Goal: Answer question/provide support

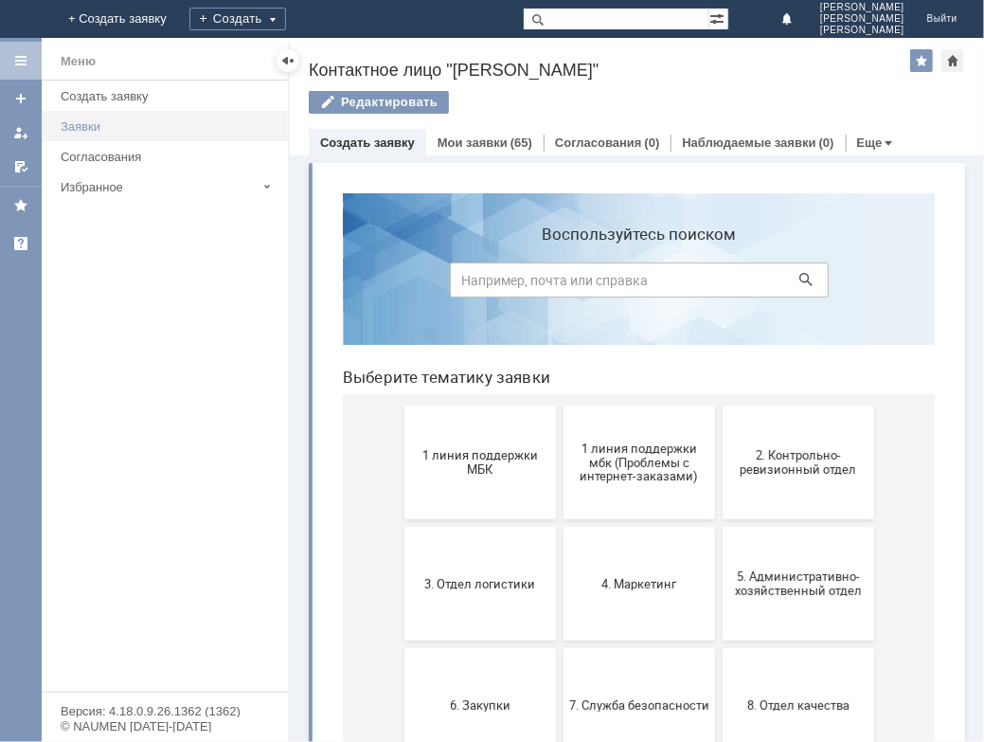
click at [104, 124] on div "Заявки" at bounding box center [169, 126] width 216 height 14
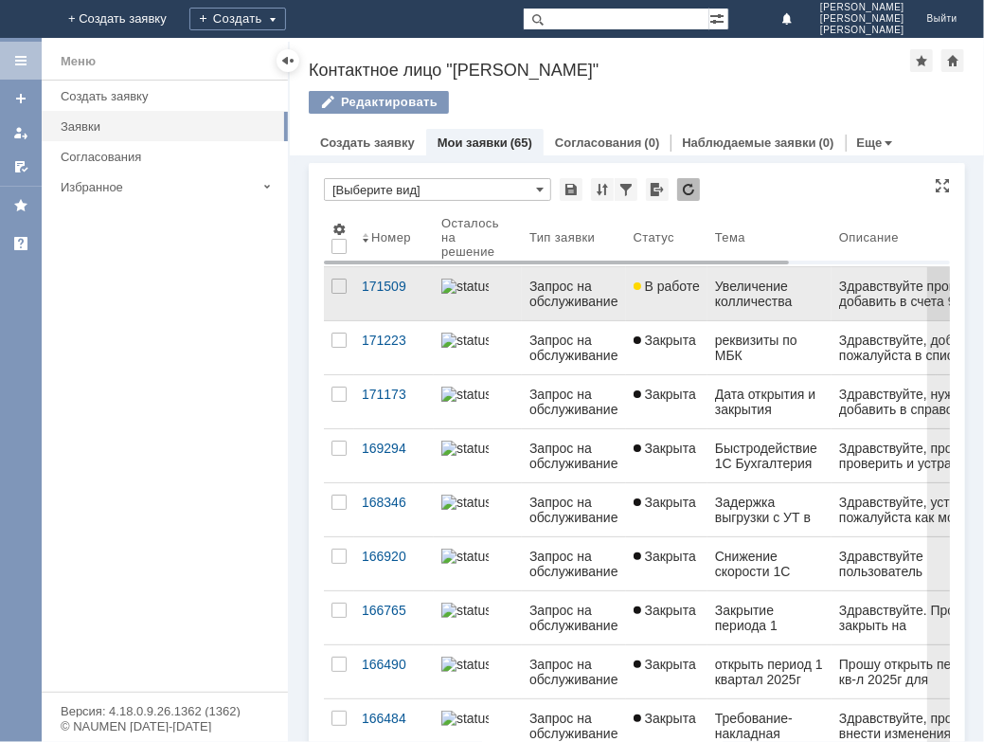
click at [592, 295] on div "Запрос на обслуживание" at bounding box center [574, 294] width 89 height 30
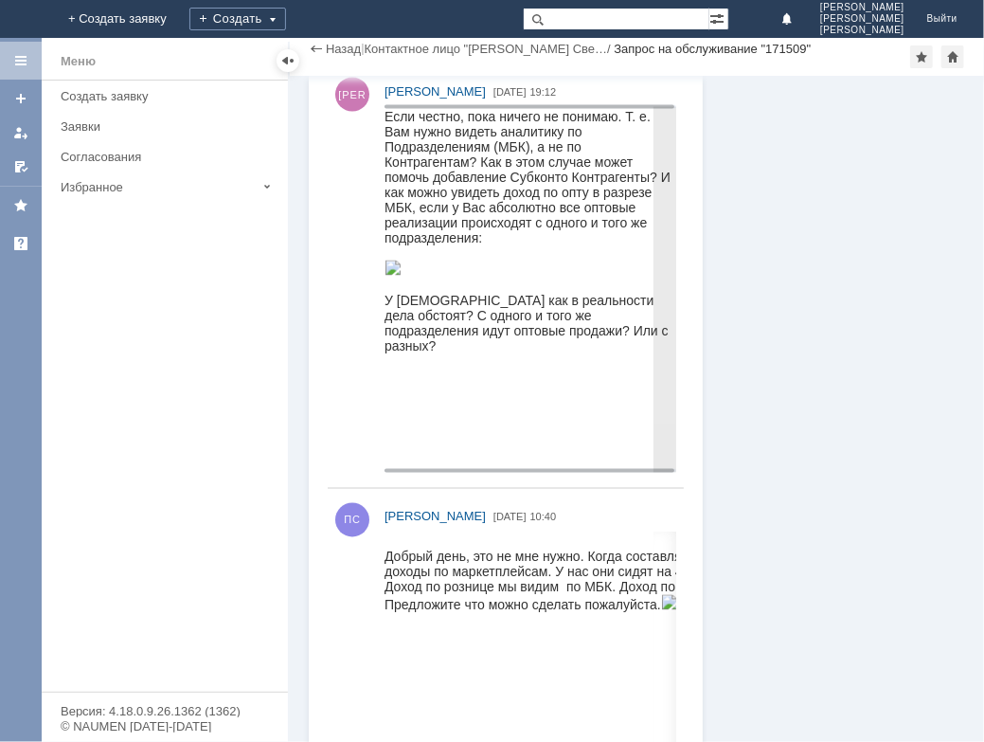
scroll to position [1377, 0]
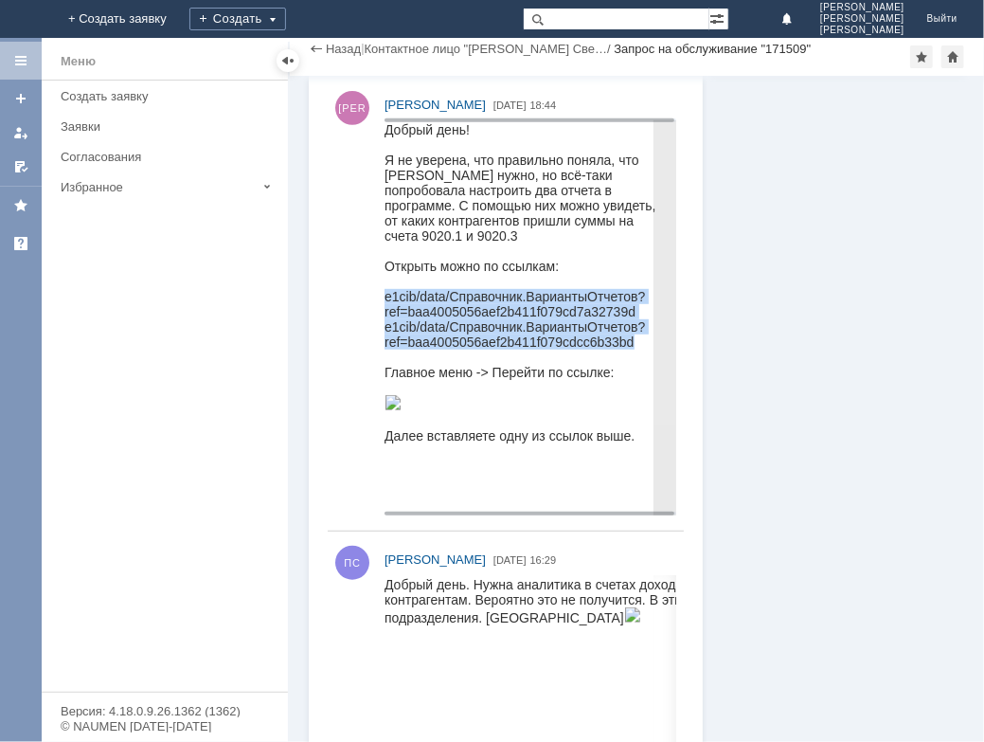
drag, startPoint x: 767, startPoint y: 403, endPoint x: 620, endPoint y: 327, distance: 166.1
click at [620, 327] on body "Добрый день! Я не уверена, что правильно поняла, что [PERSON_NAME] нужно, но вс…" at bounding box center [527, 281] width 286 height 321
click at [401, 409] on img at bounding box center [392, 401] width 17 height 15
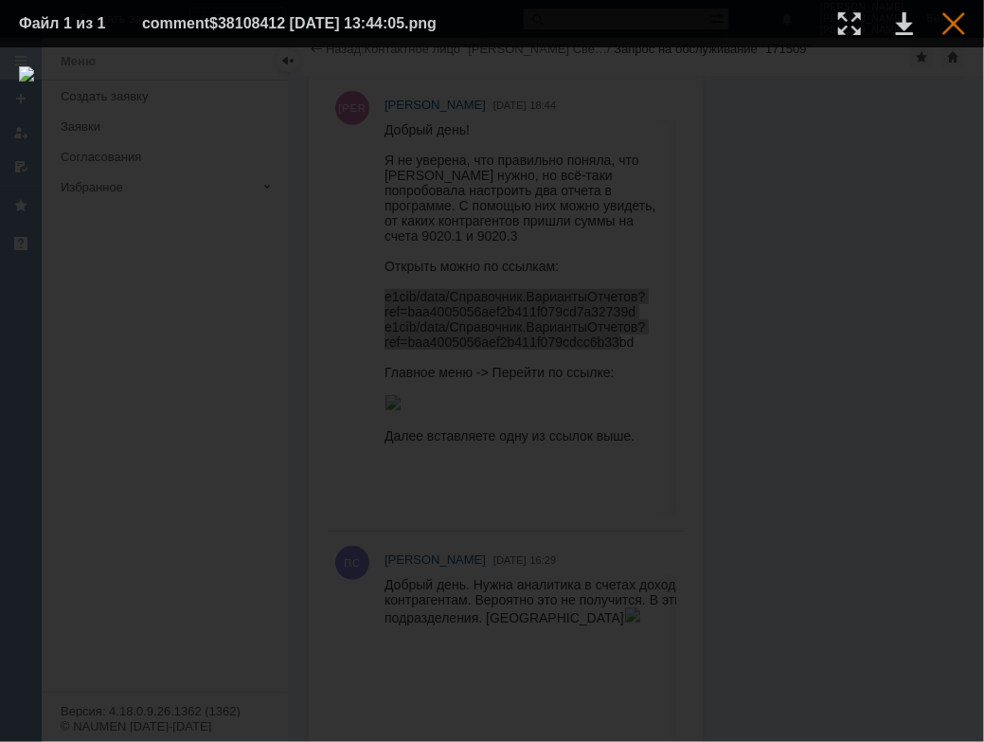
click at [957, 29] on div at bounding box center [954, 23] width 23 height 23
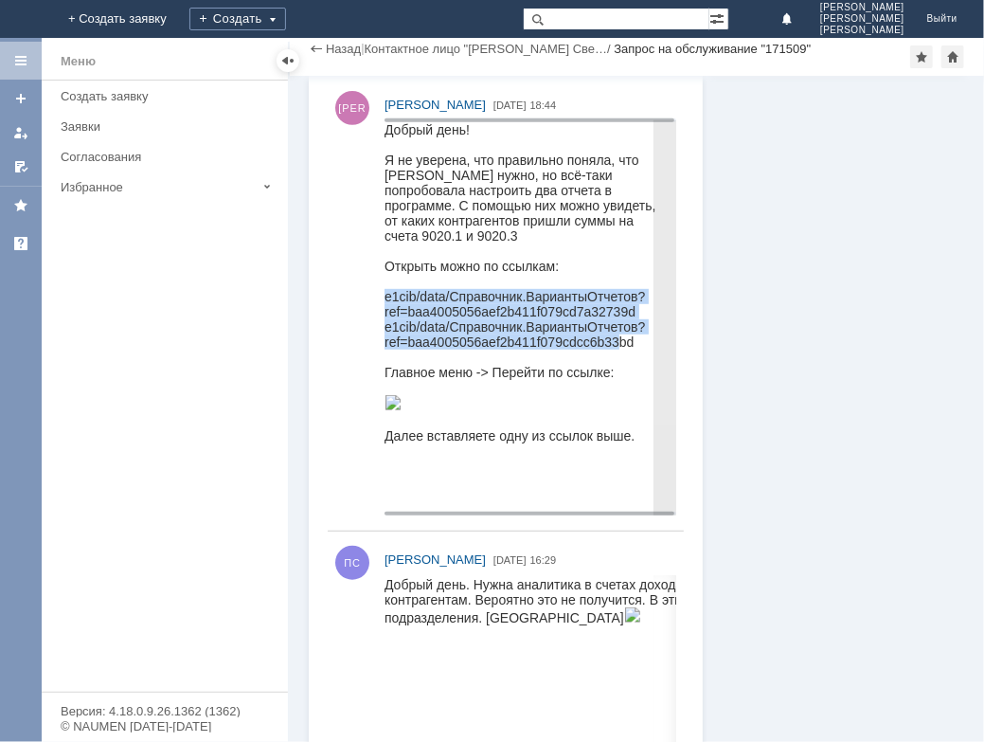
click at [566, 333] on div "e1cib/data/Справочник.ВариантыОтчетов?ref=baa4005056aef2b411f079cdcc6b33bd" at bounding box center [527, 333] width 286 height 30
drag, startPoint x: 767, startPoint y: 422, endPoint x: 642, endPoint y: 333, distance: 153.0
click at [642, 333] on body "Добрый день! Я не уверена, что правильно поняла, что [PERSON_NAME] нужно, но вс…" at bounding box center [527, 281] width 286 height 321
drag, startPoint x: 642, startPoint y: 333, endPoint x: 571, endPoint y: 315, distance: 73.3
copy body "ref=baa4005056aef2b411f079cd7a32739d e1cib/data/Справочник.ВариантыОтчетов?ref=…"
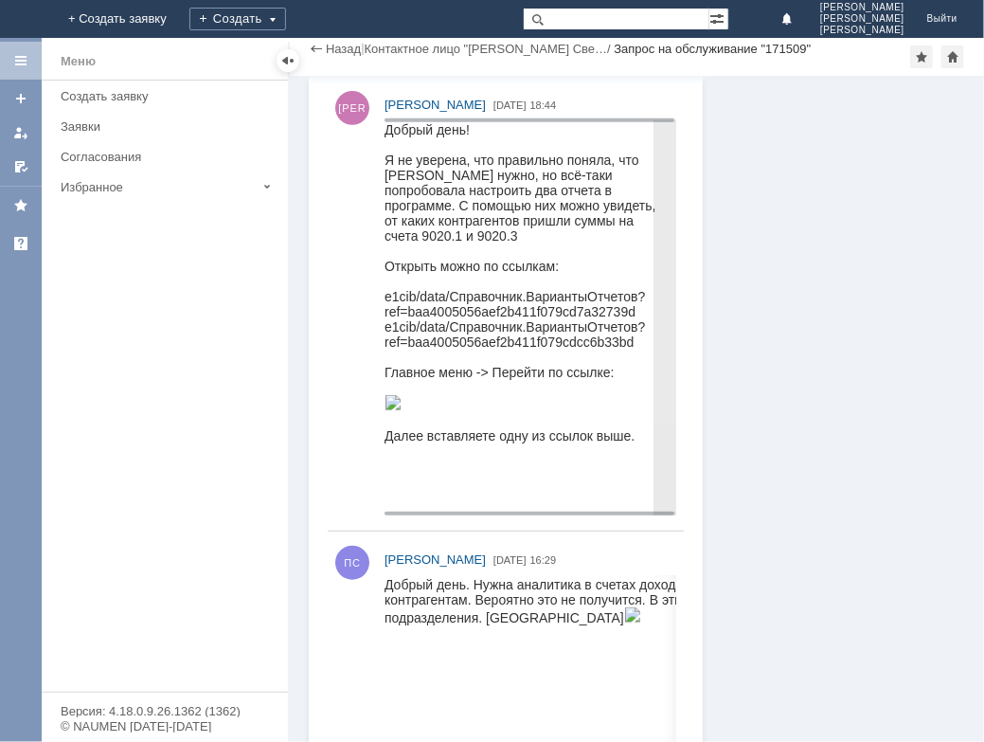
click at [384, 288] on div "e1cib/data/Справочник.ВариантыОтчетов?ref=baa4005056aef2b411f079cd7a32739d" at bounding box center [527, 303] width 286 height 30
drag, startPoint x: 384, startPoint y: 283, endPoint x: 436, endPoint y: 282, distance: 52.1
click at [408, 293] on div "e1cib/data/Справочник.ВариантыОтчетов?ref=baa4005056aef2b411f079cd7a32739d" at bounding box center [527, 303] width 286 height 30
drag, startPoint x: 766, startPoint y: 410, endPoint x: 428, endPoint y: 287, distance: 359.9
drag, startPoint x: 386, startPoint y: 302, endPoint x: 639, endPoint y: 299, distance: 253.0
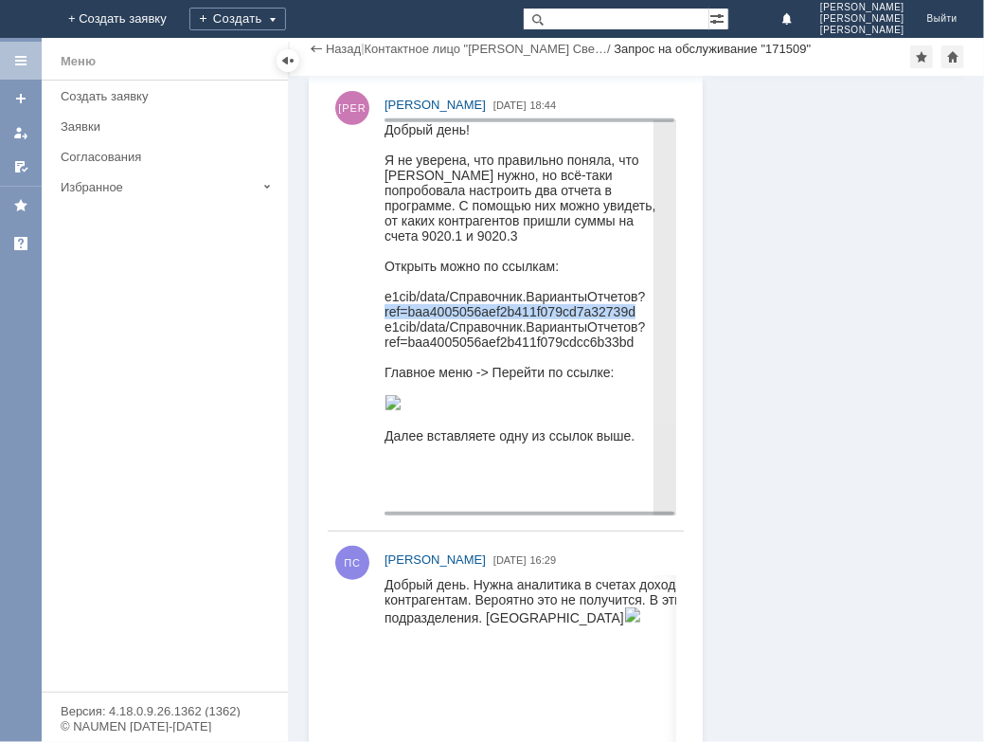
click at [639, 299] on div "e1cib/data/Справочник.ВариантыОтчетов?ref=baa4005056aef2b411f079cd7a32739d" at bounding box center [527, 303] width 286 height 30
drag, startPoint x: 639, startPoint y: 299, endPoint x: 621, endPoint y: 302, distance: 17.3
copy div "ref=baa4005056aef2b411f079cd7a32739d"
drag, startPoint x: 767, startPoint y: 441, endPoint x: 536, endPoint y: 315, distance: 263.3
click at [499, 323] on div "e1cib/data/Справочник.ВариантыОтчетов?ref=baa4005056aef2b411f079cdcc6b33bd" at bounding box center [527, 333] width 286 height 30
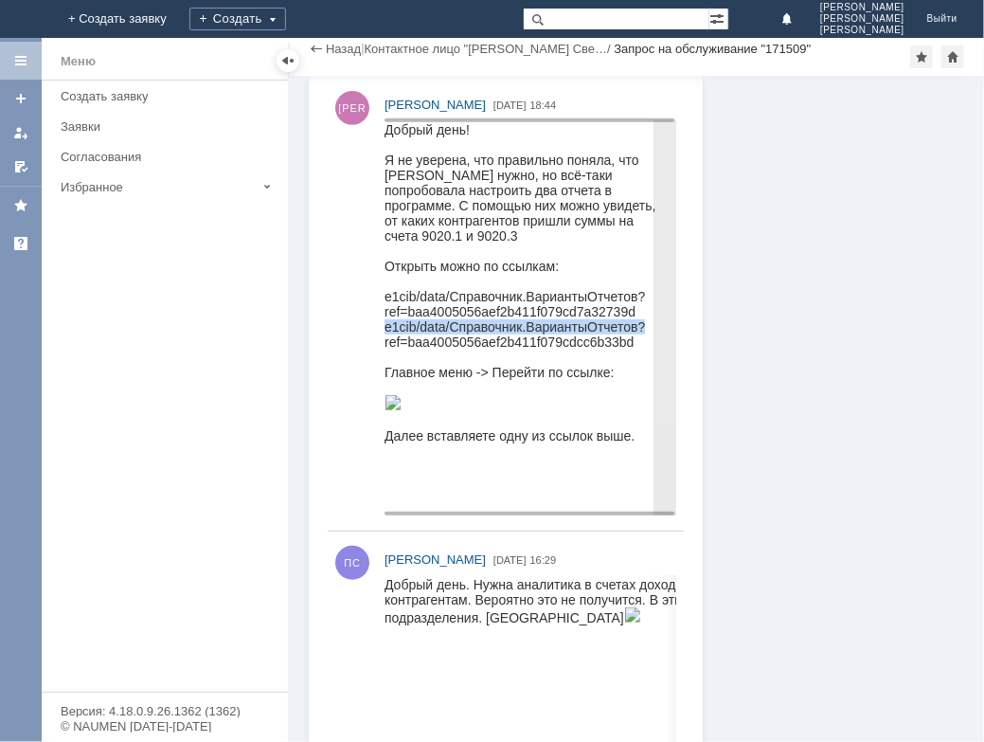
drag, startPoint x: 384, startPoint y: 319, endPoint x: 647, endPoint y: 319, distance: 263.4
click at [647, 319] on div "e1cib/data/Справочник.ВариантыОтчетов?ref=baa4005056aef2b411f079cdcc6b33bd" at bounding box center [527, 333] width 286 height 30
drag, startPoint x: 647, startPoint y: 319, endPoint x: 623, endPoint y: 319, distance: 23.7
copy div "e1cib/data/Справочник.ВариантыОтчетов?"
drag, startPoint x: 488, startPoint y: 331, endPoint x: 439, endPoint y: 339, distance: 50.0
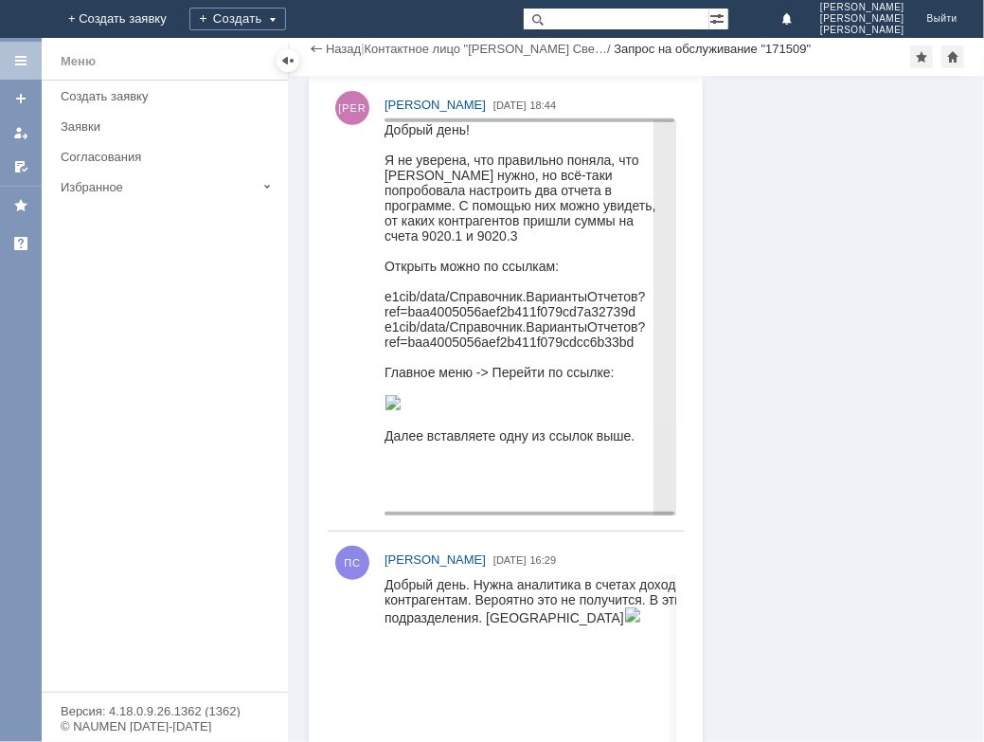
click at [487, 331] on div "e1cib/data/Справочник.ВариантыОтчетов?ref=baa4005056aef2b411f079cdcc6b33bd" at bounding box center [527, 333] width 286 height 30
drag, startPoint x: 767, startPoint y: 454, endPoint x: 549, endPoint y: 333, distance: 248.9
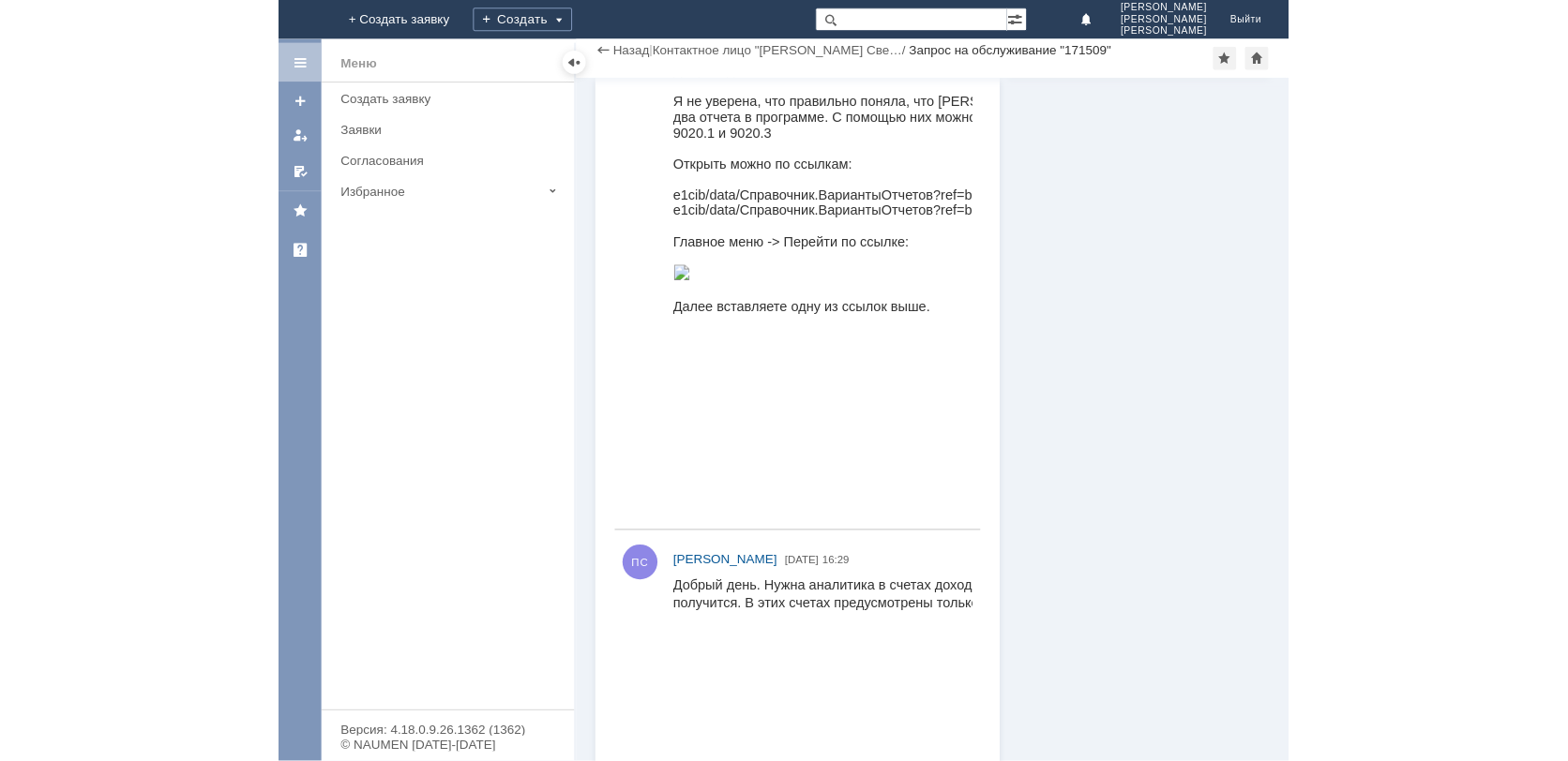
scroll to position [279, 0]
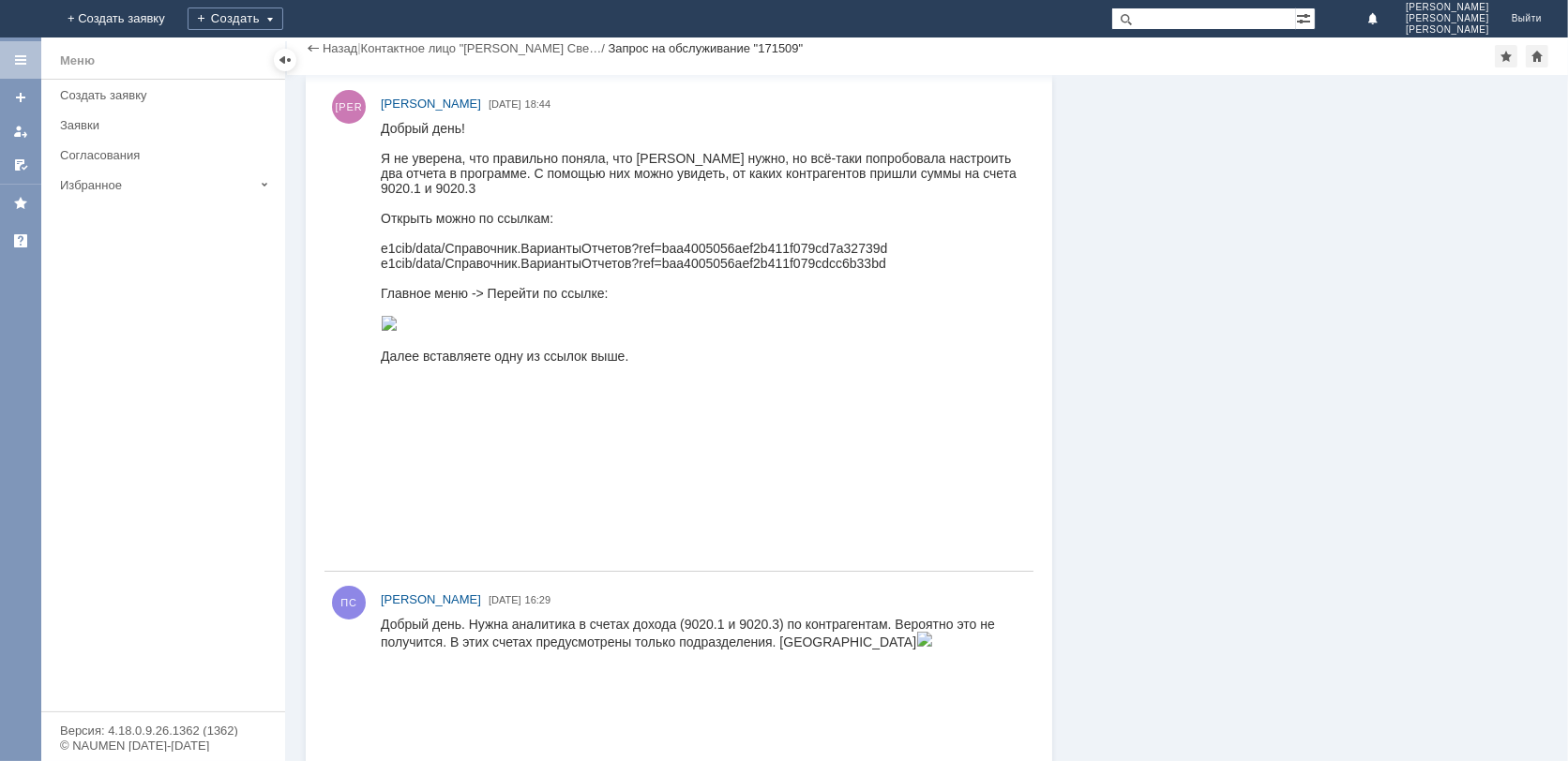
click at [387, 245] on div "e1cib/data/Справочник.ВариантыОтчетов?ref=baa4005056aef2b411f079cd7a32739d" at bounding box center [698, 247] width 636 height 15
drag, startPoint x: 380, startPoint y: 248, endPoint x: 737, endPoint y: 255, distance: 357.1
click at [385, 255] on div "e1cib/data/Справочник.ВариантыОтчетов?ref=baa4005056aef2b411f079cd7a32739d" at bounding box center [698, 247] width 636 height 15
drag, startPoint x: 381, startPoint y: 249, endPoint x: 900, endPoint y: 249, distance: 519.0
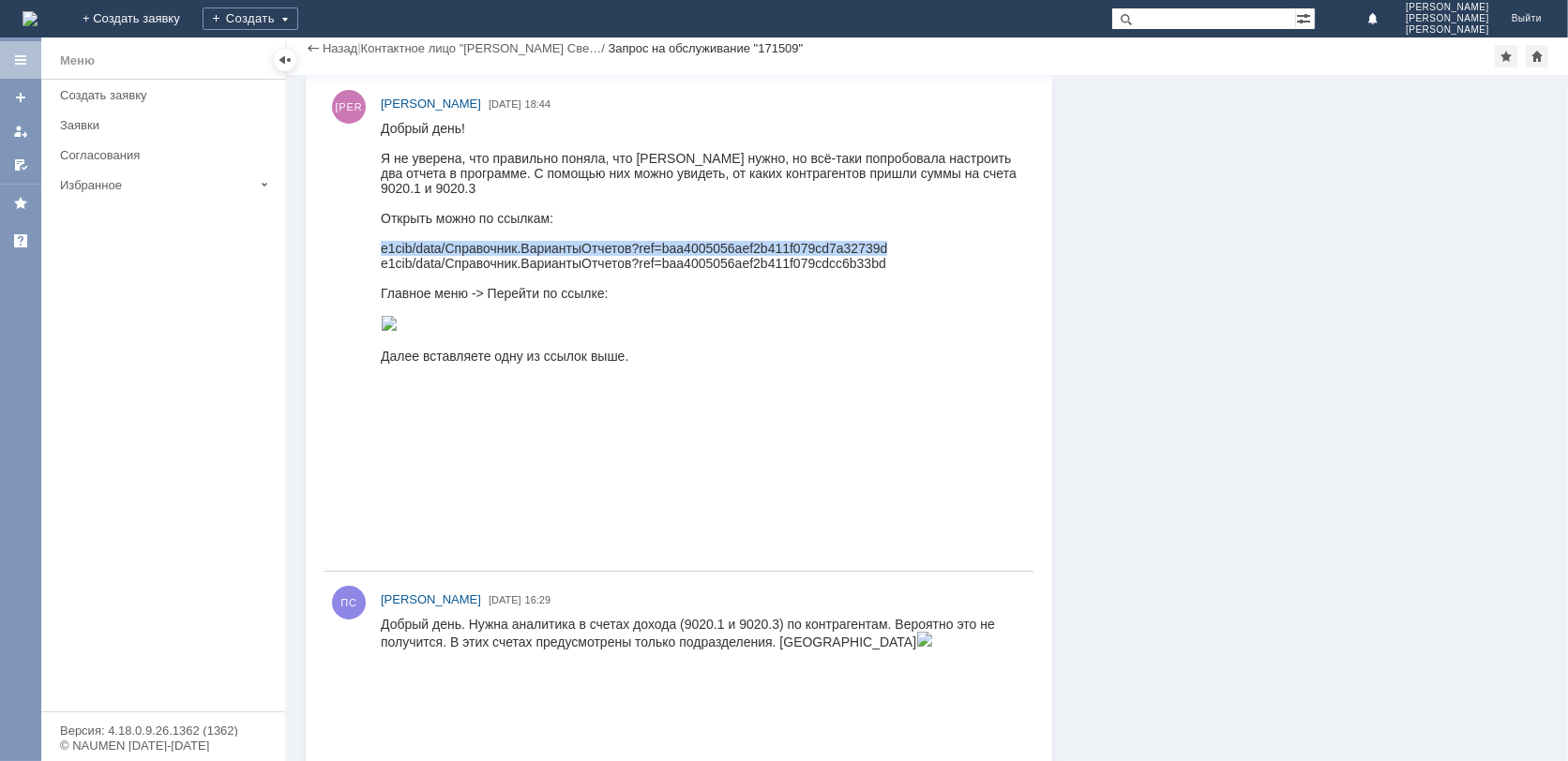
click at [900, 249] on div "e1cib/data/Справочник.ВариантыОтчетов?ref=baa4005056aef2b411f079cd7a32739d" at bounding box center [698, 247] width 636 height 15
copy div "e1cib/data/Справочник.ВариантыОтчетов?ref=baa4005056aef2b411f079cd7a32739d"
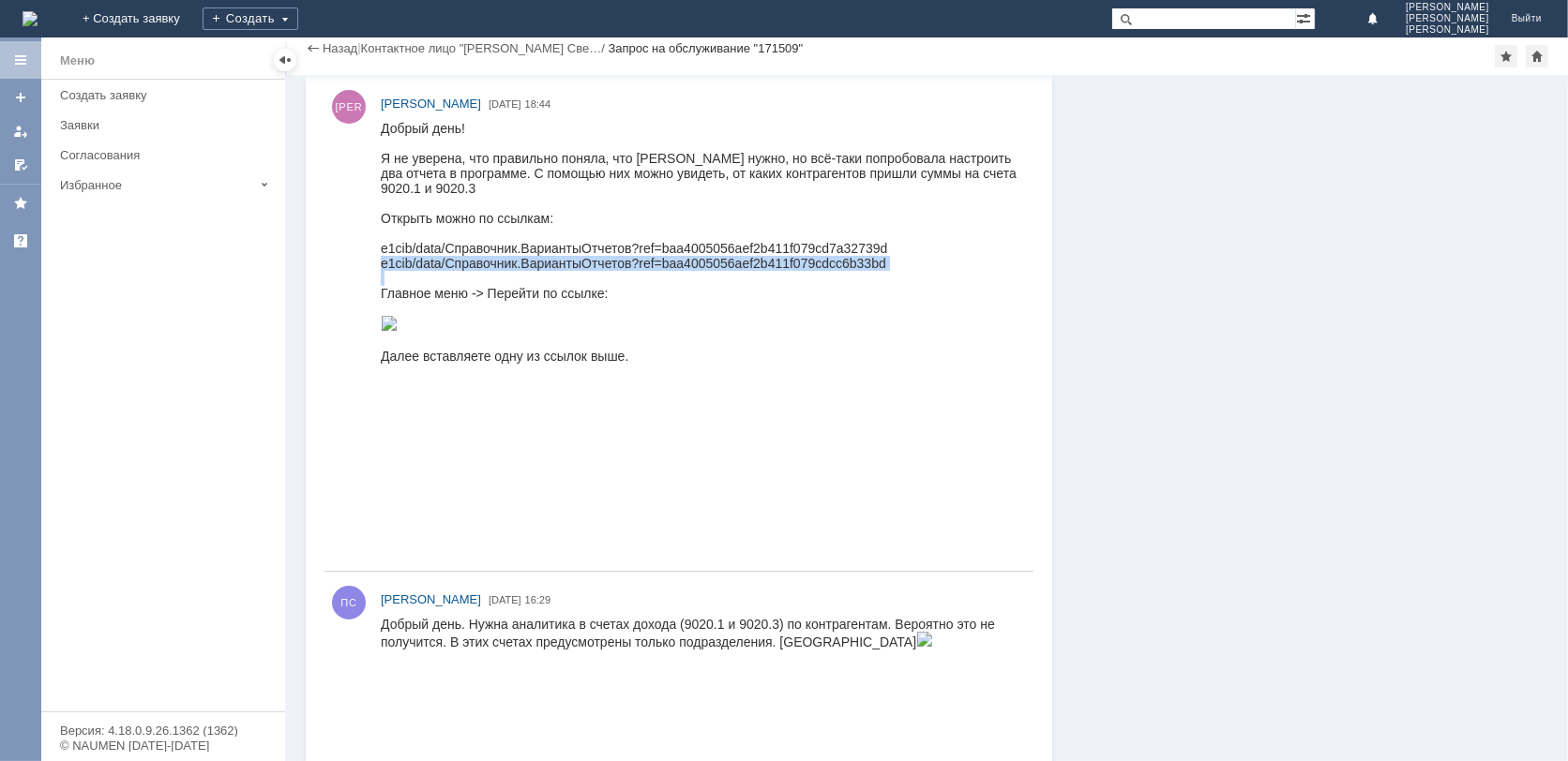
drag, startPoint x: 380, startPoint y: 266, endPoint x: 861, endPoint y: 276, distance: 481.1
click at [861, 276] on body "Добрый день! Я не уверена, что правильно поняла, что [PERSON_NAME] нужно, но вс…" at bounding box center [698, 240] width 636 height 242
drag, startPoint x: 861, startPoint y: 276, endPoint x: 854, endPoint y: 266, distance: 12.2
copy div "e1cib/data/Справочник.ВариантыОтчетов?ref=baa4005056aef2b411f079cdcc6b33bd"
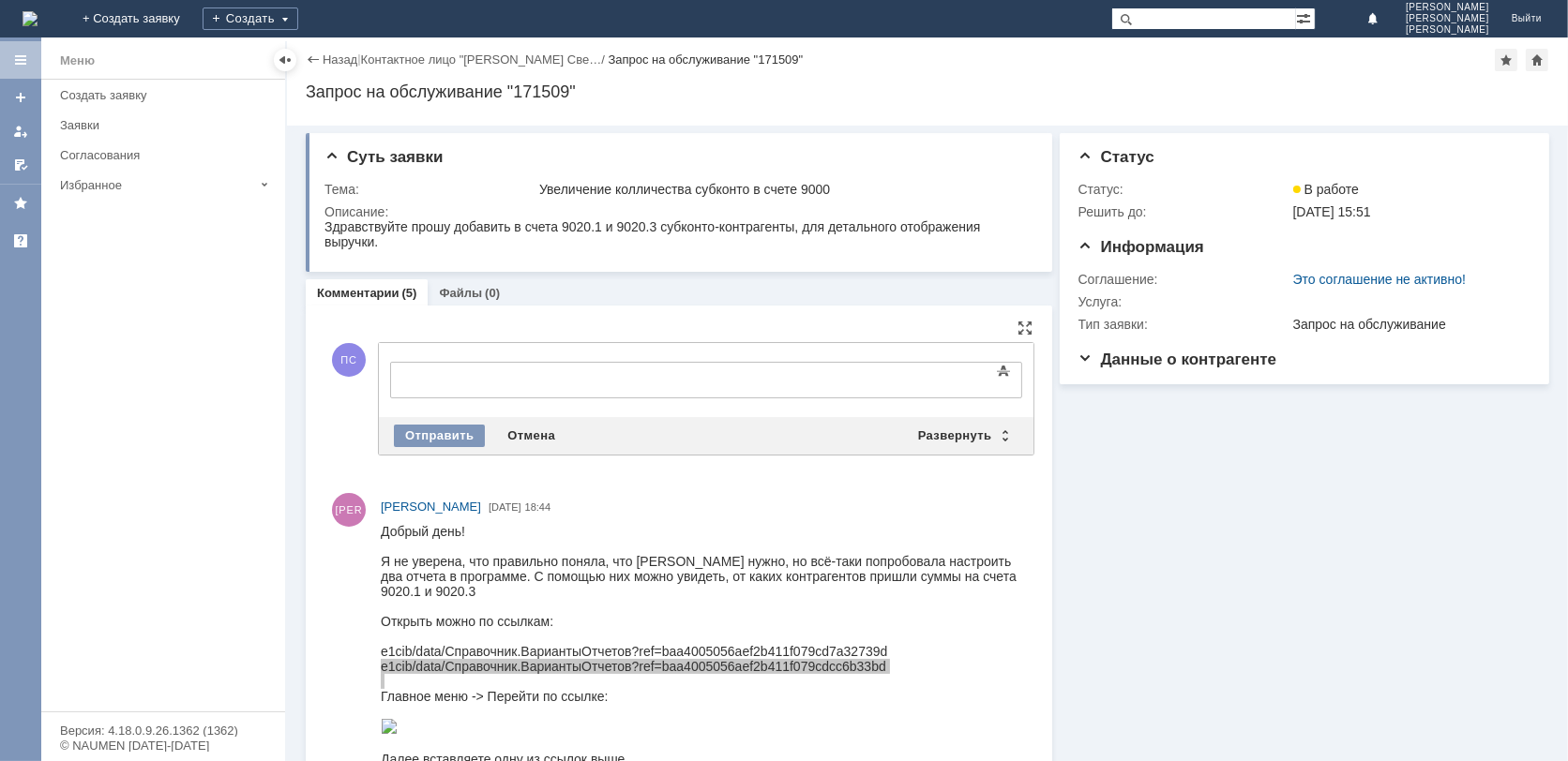
scroll to position [0, 0]
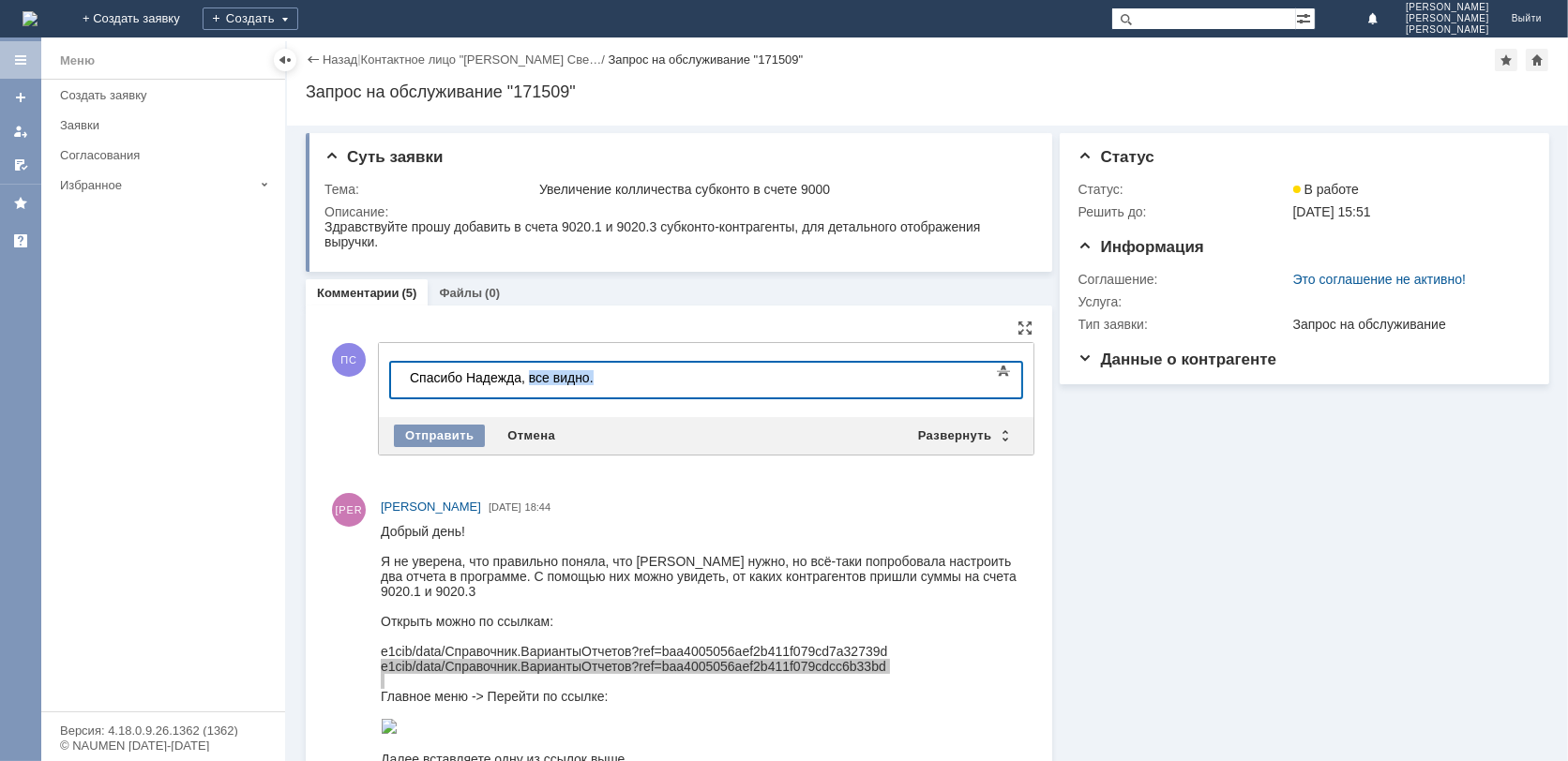
drag, startPoint x: 526, startPoint y: 372, endPoint x: 591, endPoint y: 369, distance: 65.1
click at [591, 369] on div "Спасибо Надежда, все видно." at bounding box center [541, 376] width 266 height 15
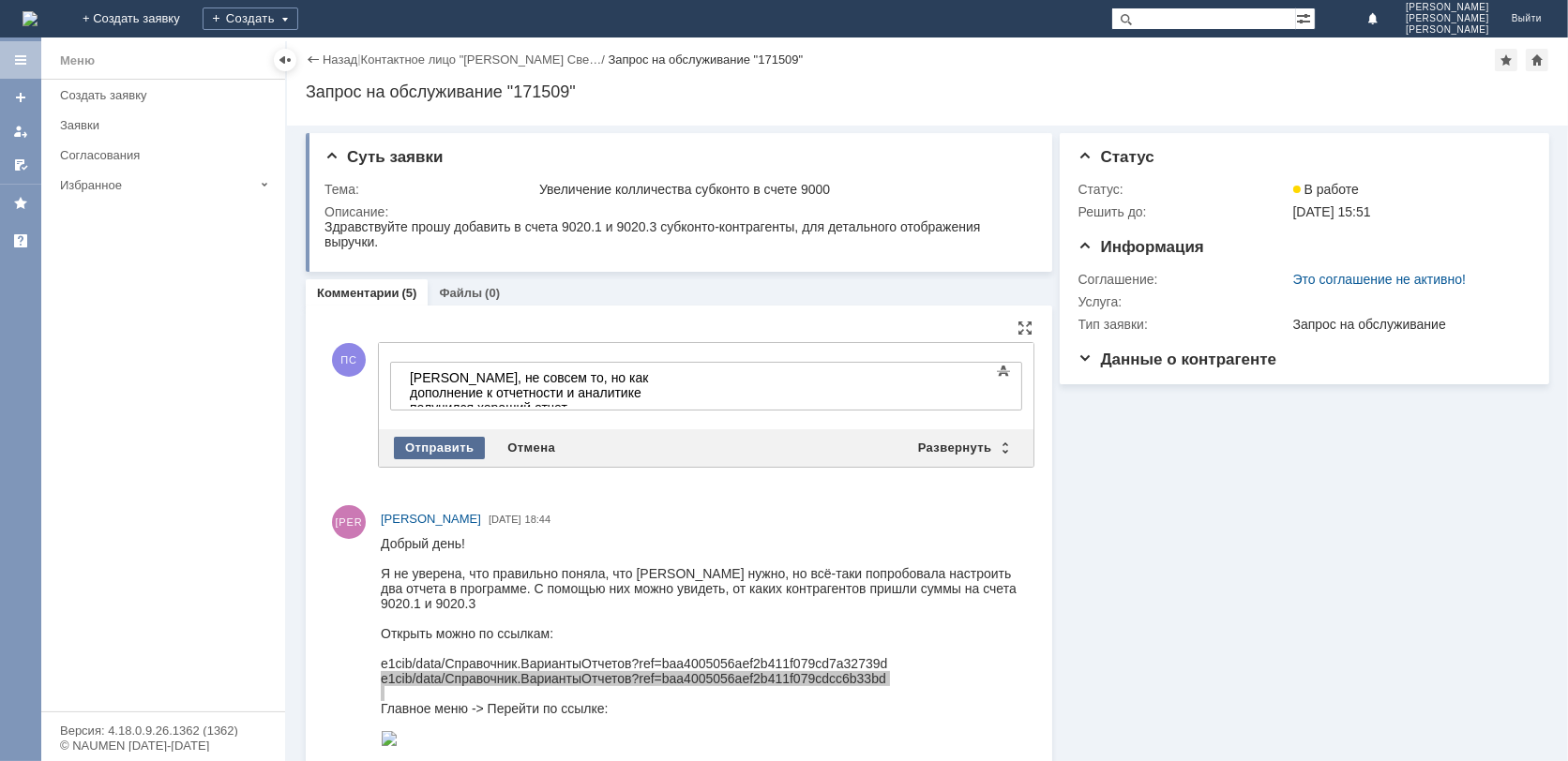
click at [440, 448] on div "Отправить" at bounding box center [440, 447] width 91 height 23
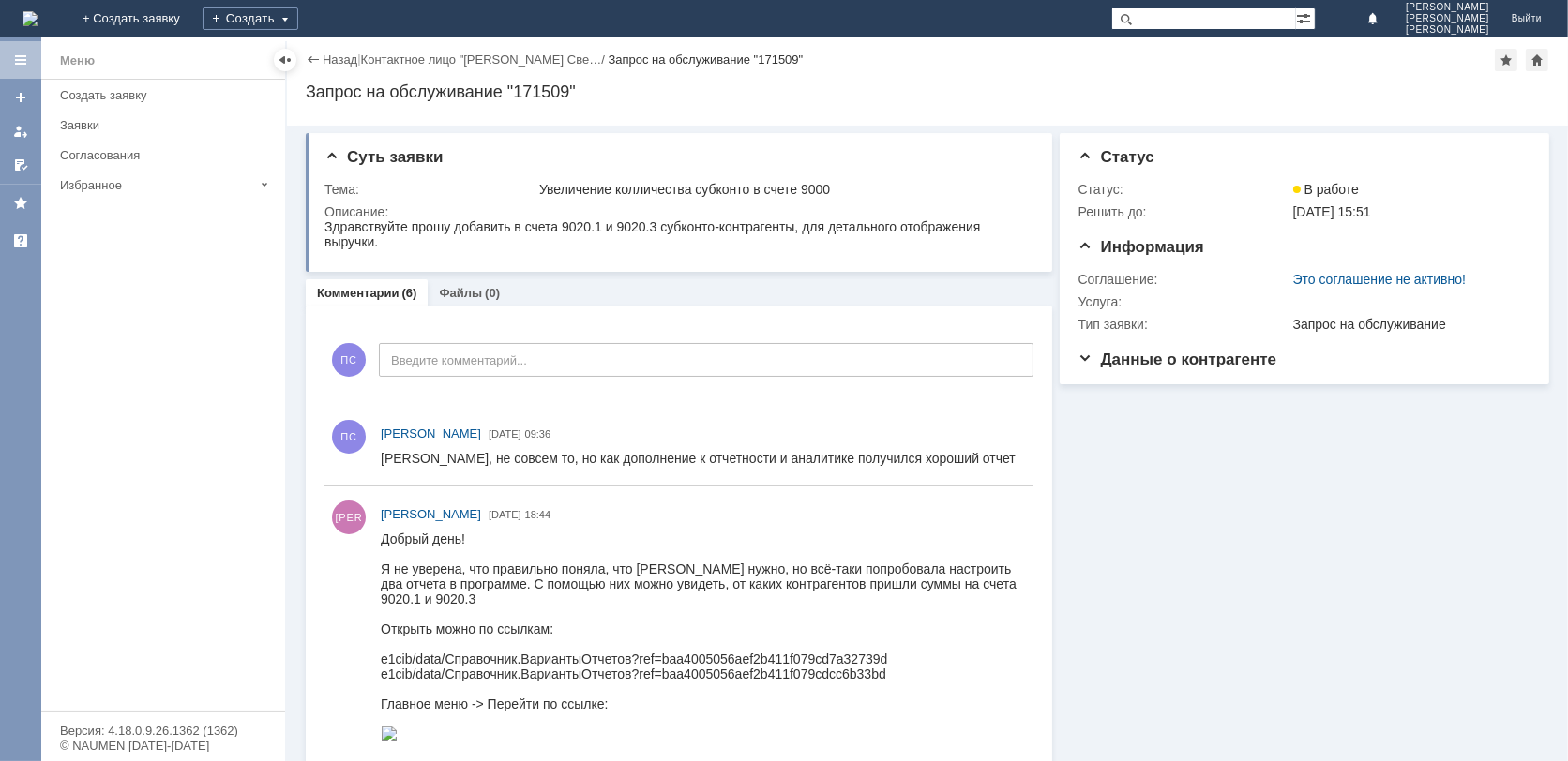
click at [76, 118] on div "Заявки" at bounding box center [167, 125] width 214 height 14
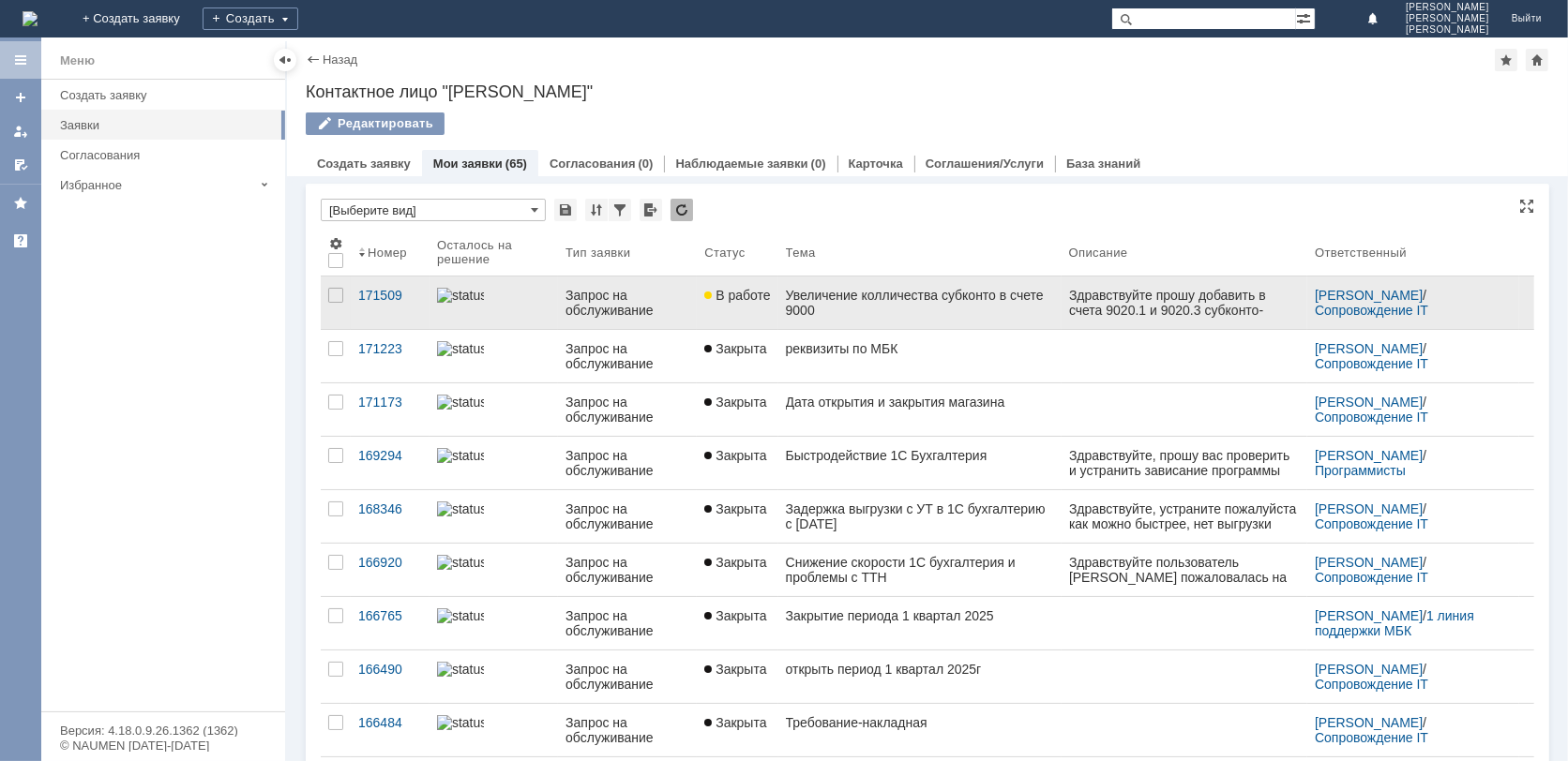
click at [612, 297] on div "Запрос на обслуживание" at bounding box center [627, 303] width 124 height 30
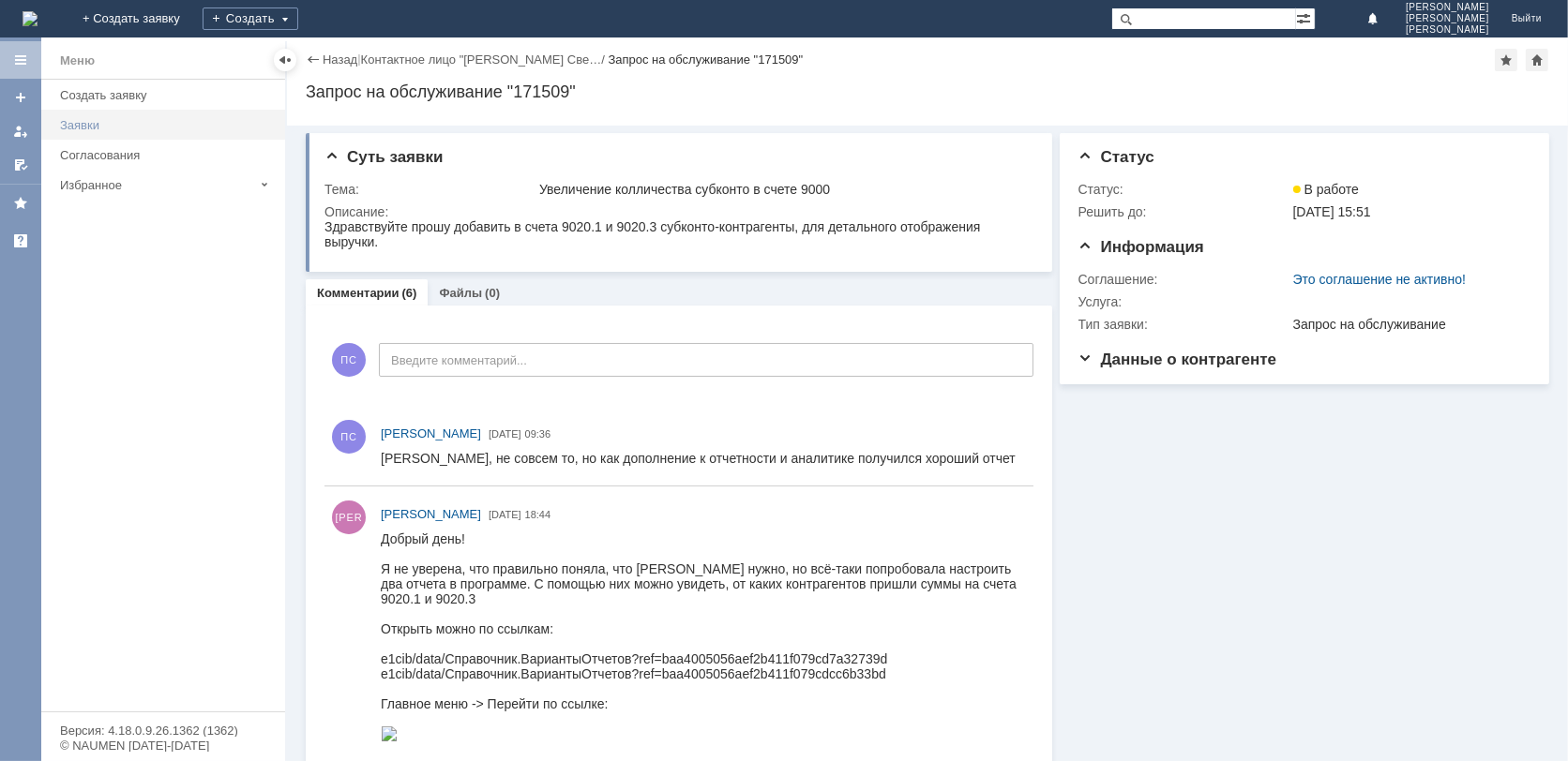
click at [66, 121] on div "Заявки" at bounding box center [167, 125] width 214 height 14
